Goal: Transaction & Acquisition: Purchase product/service

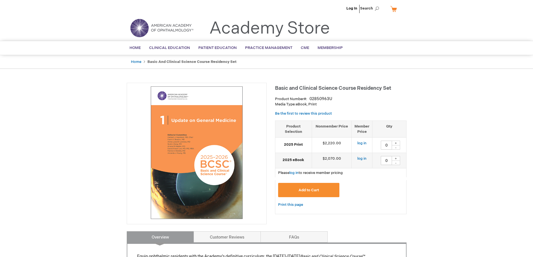
type input "0"
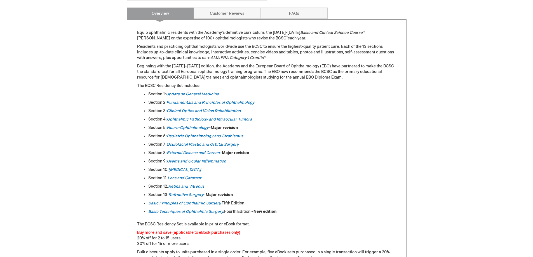
scroll to position [252, 0]
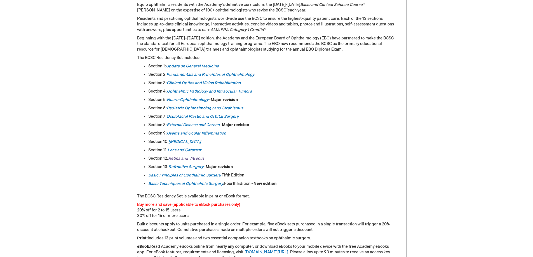
click at [201, 157] on link "Retina and Vitreous" at bounding box center [186, 158] width 36 height 5
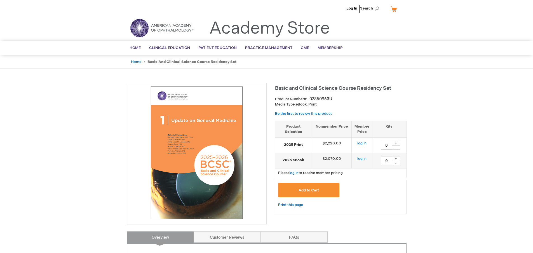
type input "0"
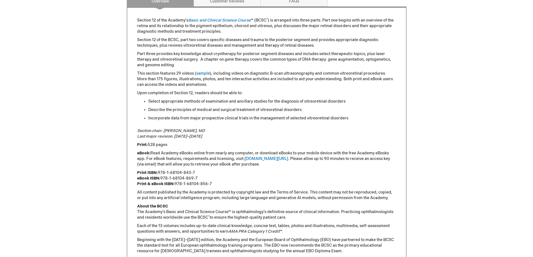
scroll to position [140, 0]
